Goal: Information Seeking & Learning: Learn about a topic

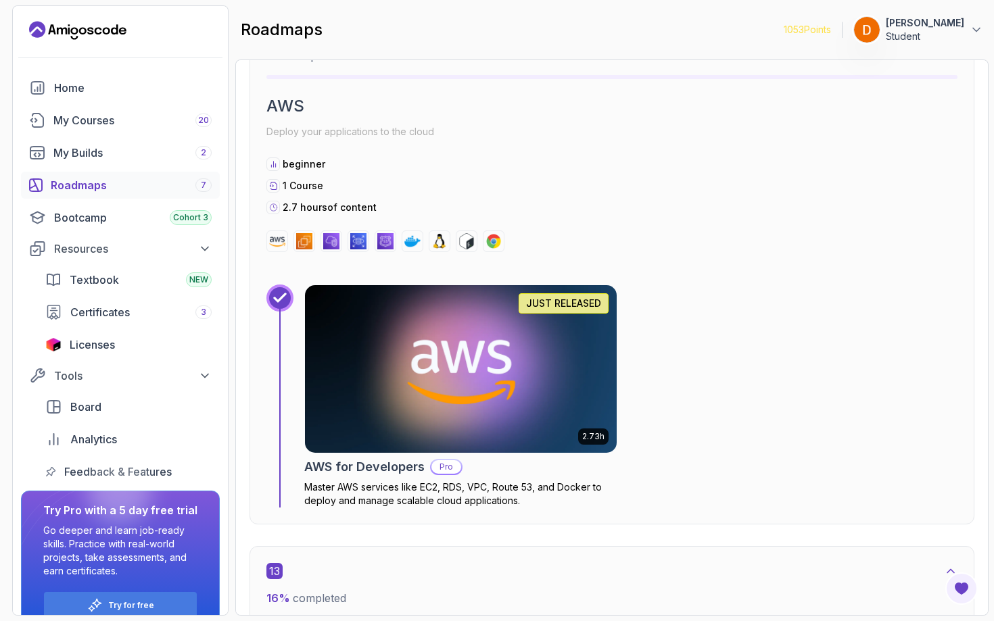
scroll to position [7373, 0]
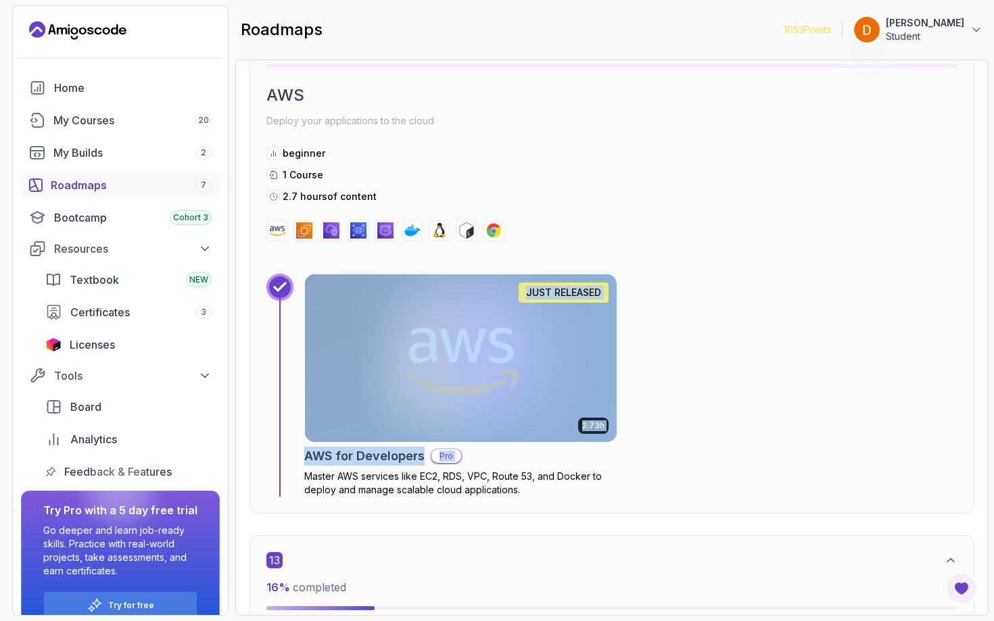
drag, startPoint x: 295, startPoint y: 477, endPoint x: 422, endPoint y: 468, distance: 127.4
click at [422, 468] on div "2.73h JUST RELEASED AWS for Developers Pro Master AWS services like EC2, RDS, V…" at bounding box center [611, 385] width 691 height 223
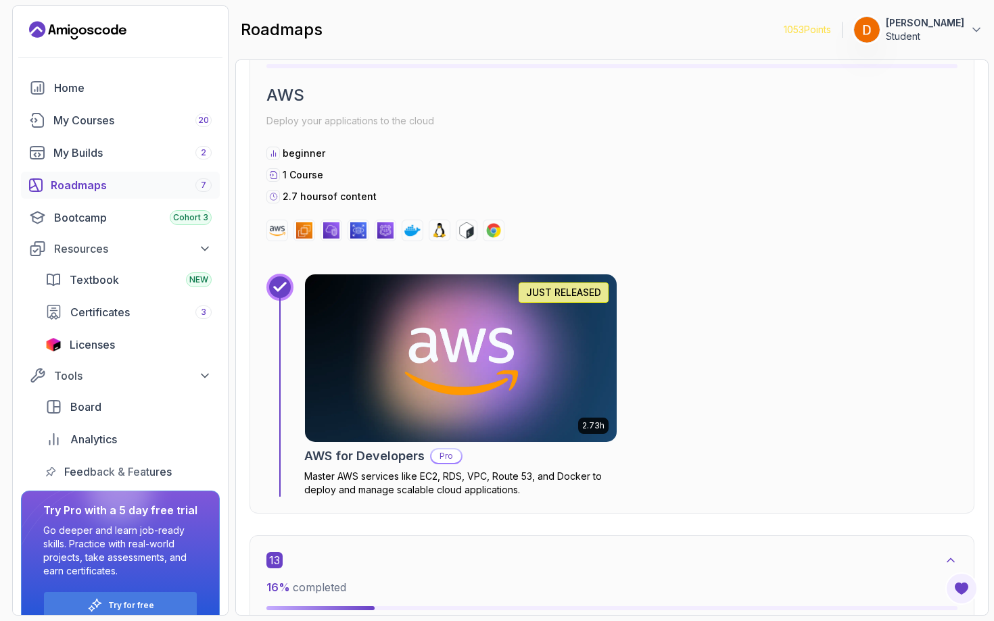
drag, startPoint x: 341, startPoint y: 477, endPoint x: 370, endPoint y: 477, distance: 29.7
drag, startPoint x: 625, startPoint y: 485, endPoint x: 337, endPoint y: 477, distance: 287.4
click at [337, 477] on div "2.73h JUST RELEASED AWS for Developers Pro Master AWS services like EC2, RDS, V…" at bounding box center [630, 385] width 653 height 223
copy p "AWS services like EC2, RDS, VPC, Route 53, and Docker to deploy and manage scal…"
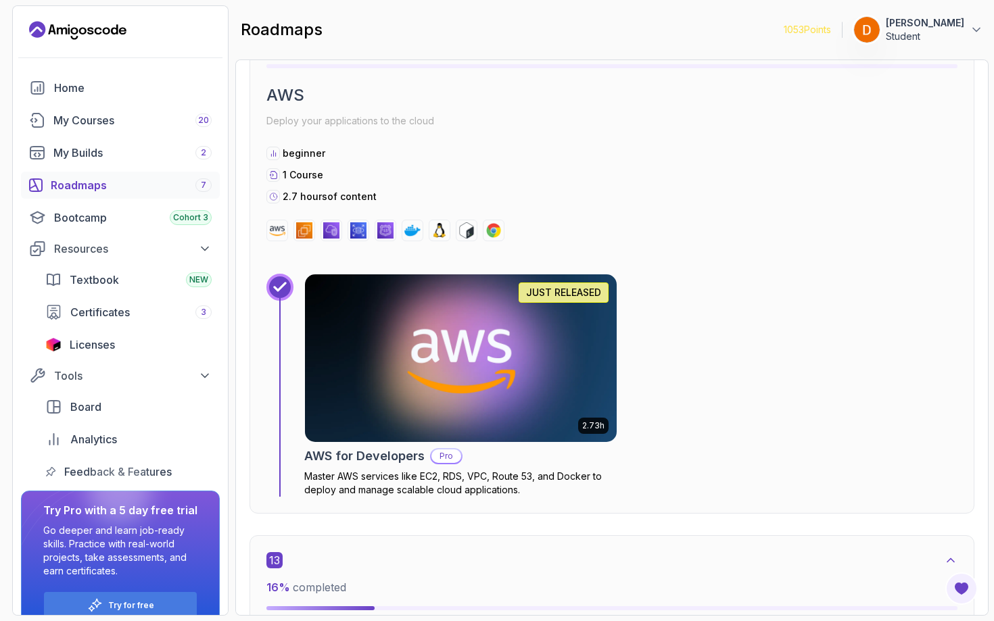
click at [576, 566] on div "13" at bounding box center [611, 560] width 691 height 16
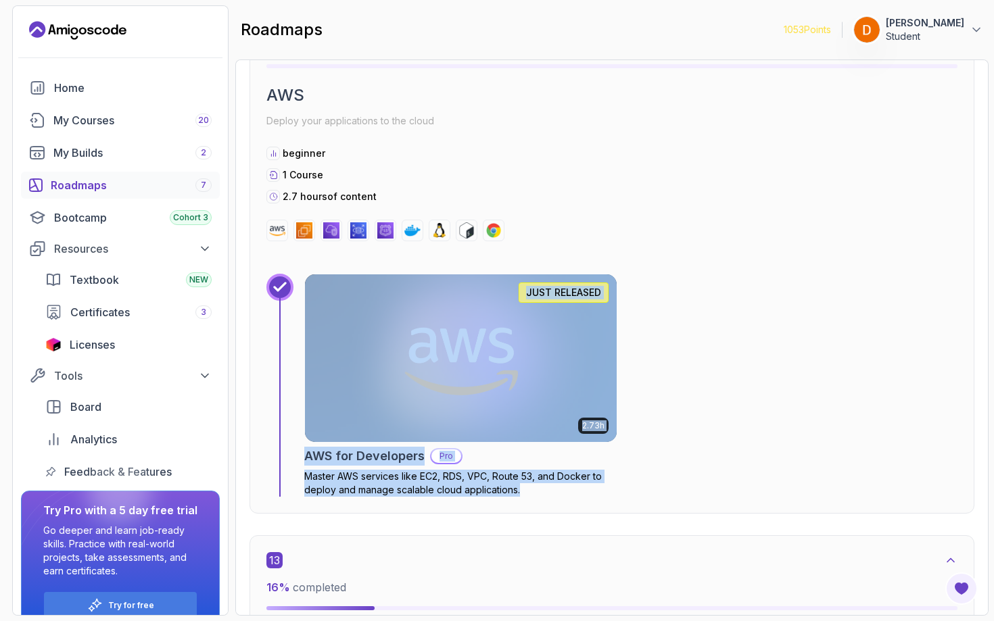
drag, startPoint x: 497, startPoint y: 489, endPoint x: 540, endPoint y: 481, distance: 44.1
click at [512, 512] on div "12 0 % completed AWS Deploy your applications to the cloud beginner 1 Course 2.…" at bounding box center [611, 253] width 725 height 520
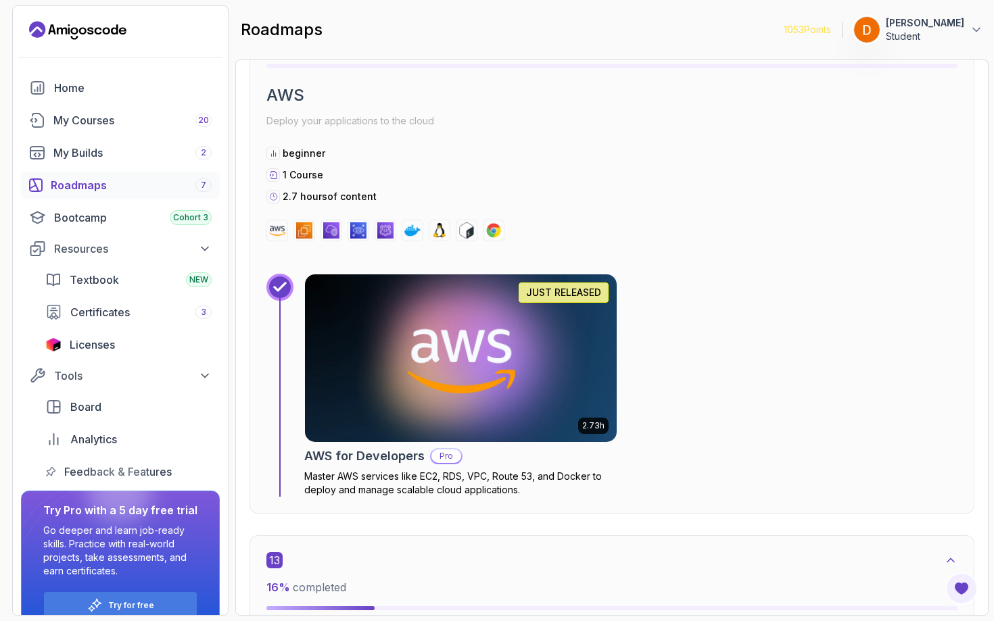
click at [195, 485] on div "Home My Courses 20 My Builds 2 Roadmaps 7 Bootcamp Cohort 3 Resources Textbook …" at bounding box center [120, 356] width 215 height 564
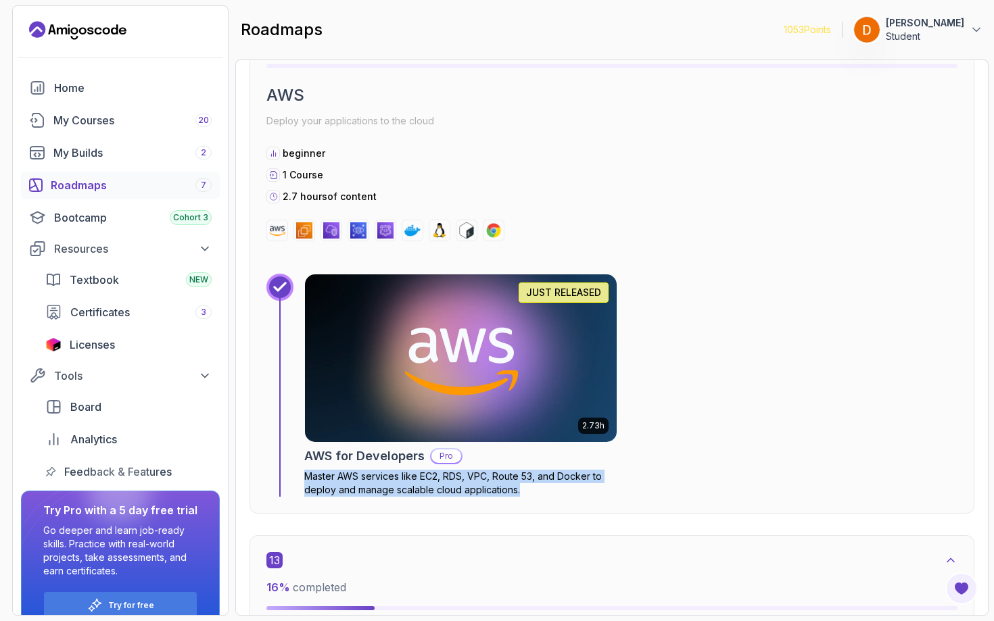
drag, startPoint x: 303, startPoint y: 479, endPoint x: 520, endPoint y: 488, distance: 217.2
click at [520, 488] on div "2.73h JUST RELEASED AWS for Developers Pro Master AWS services like EC2, RDS, V…" at bounding box center [611, 385] width 691 height 223
copy p "Master AWS services like EC2, RDS, VPC, Route 53, and Docker to deploy and mana…"
